Goal: Check status: Check status

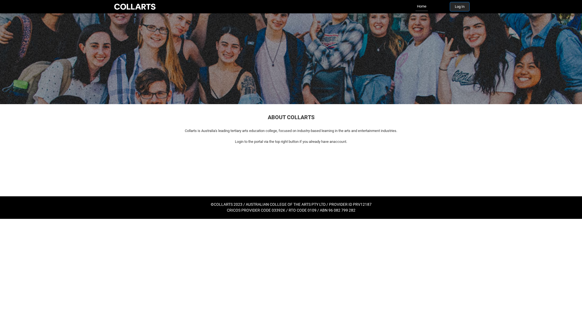
click at [462, 8] on button "Log In" at bounding box center [459, 6] width 19 height 9
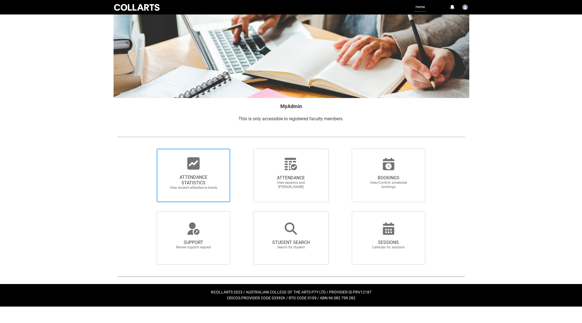
click at [202, 176] on span "ATTENDANCE STATISTICS" at bounding box center [193, 180] width 49 height 11
click at [148, 149] on input "ATTENDANCE STATISTICS View student attendance trends" at bounding box center [147, 148] width 0 height 0
radio input "true"
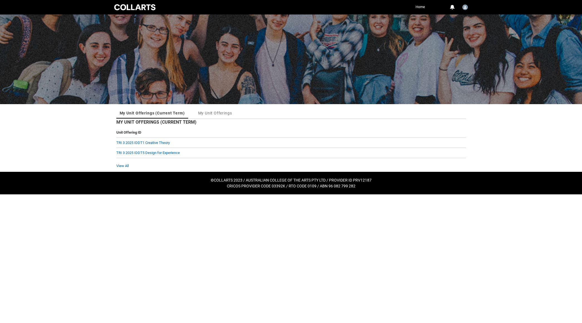
click at [371, 194] on html "Loading × Sorry to interrupt CSS Error Refresh Skip to Main Content Collarts Ed…" at bounding box center [291, 97] width 582 height 194
click at [155, 143] on link "TRI 3 2025 IDDT1 Creative Theory" at bounding box center [142, 143] width 53 height 4
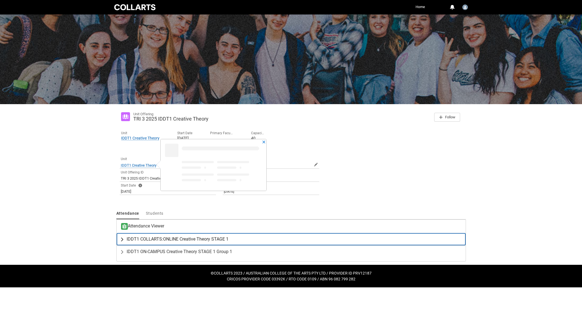
click at [178, 241] on span "IDDT1 COLLARTS:ONLINE Creative Theory STAGE 1" at bounding box center [178, 239] width 102 height 6
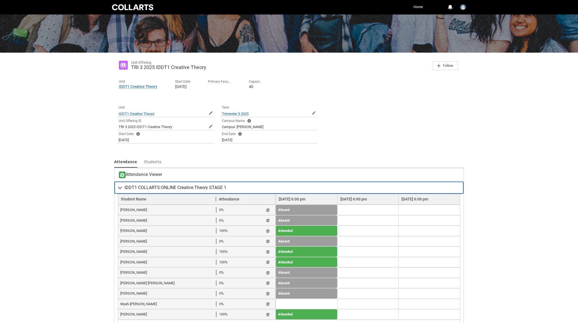
scroll to position [56, 0]
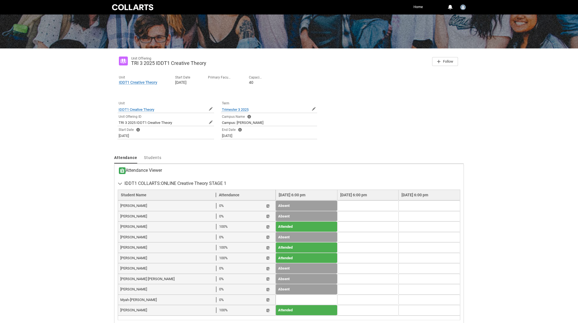
click at [137, 217] on span "Allanah Turner" at bounding box center [168, 217] width 96 height 6
click at [129, 216] on span "Allanah Turner" at bounding box center [168, 217] width 96 height 6
click at [119, 216] on td "Allanah Turner 0% Student Note" at bounding box center [197, 216] width 158 height 11
click at [142, 215] on span "Allanah Turner" at bounding box center [168, 217] width 96 height 6
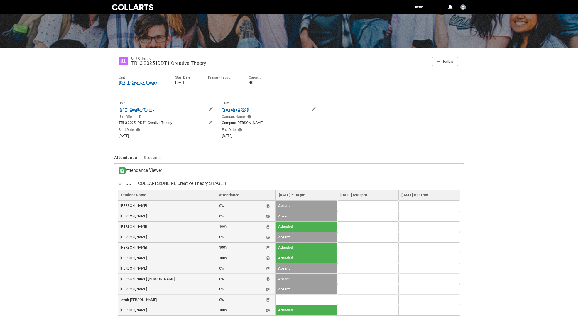
click at [126, 217] on span "Allanah Turner" at bounding box center [168, 217] width 96 height 6
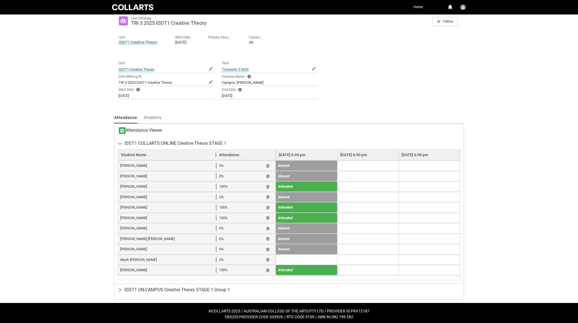
scroll to position [99, 0]
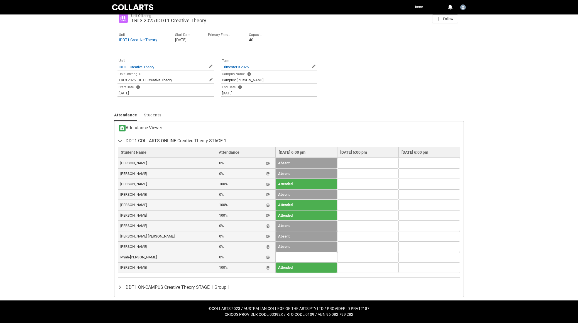
click at [131, 174] on span "Allanah Turner" at bounding box center [168, 174] width 96 height 6
drag, startPoint x: 131, startPoint y: 174, endPoint x: 140, endPoint y: 175, distance: 8.4
click at [131, 175] on span "Allanah Turner" at bounding box center [168, 174] width 96 height 6
click at [144, 175] on span "Allanah Turner" at bounding box center [168, 174] width 96 height 6
click at [144, 173] on span "Allanah Turner" at bounding box center [168, 174] width 96 height 6
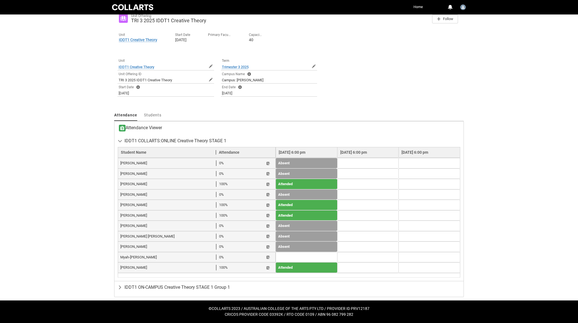
click at [144, 173] on span "Allanah Turner" at bounding box center [168, 174] width 96 height 6
